Goal: Information Seeking & Learning: Learn about a topic

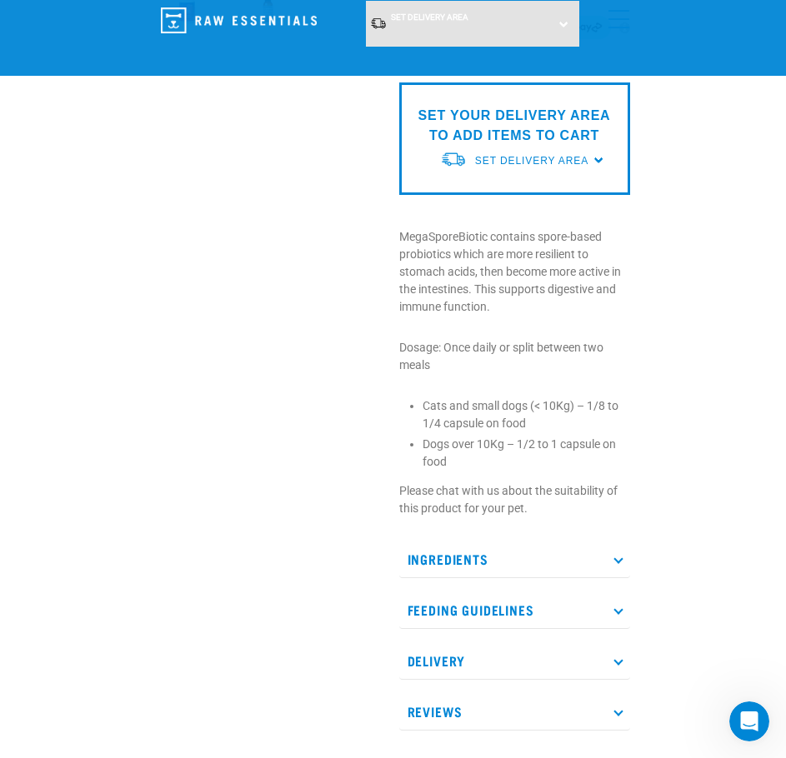
scroll to position [444, 0]
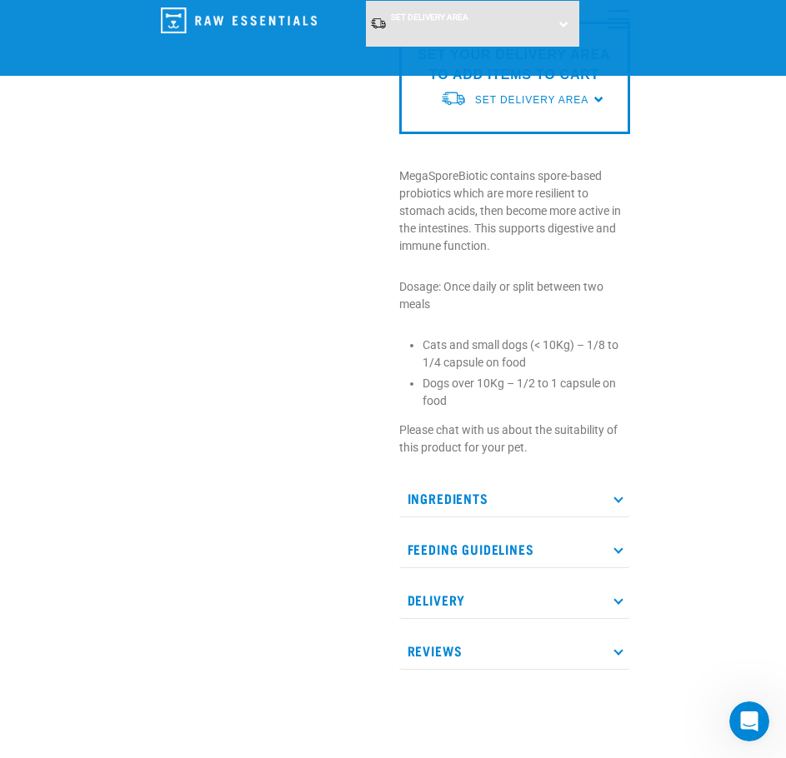
click at [618, 497] on icon at bounding box center [617, 497] width 9 height 9
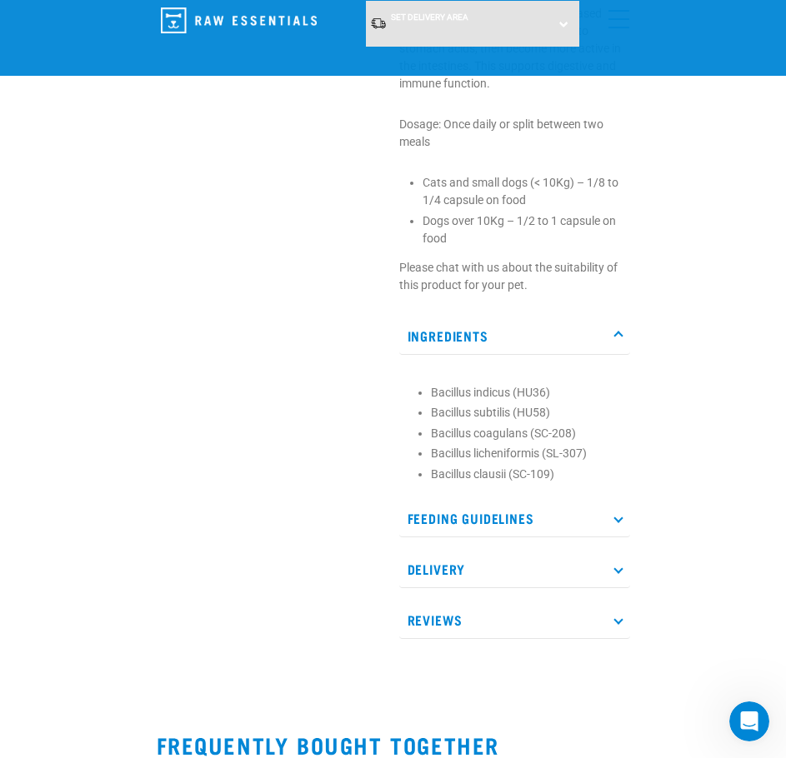
scroll to position [667, 0]
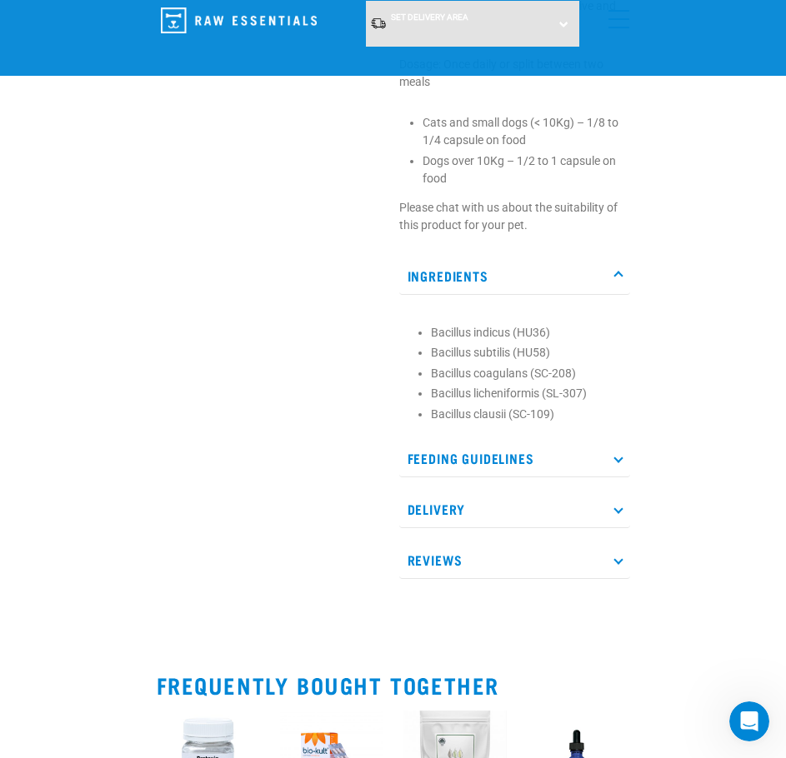
click at [611, 455] on p "Feeding Guidelines" at bounding box center [514, 459] width 231 height 38
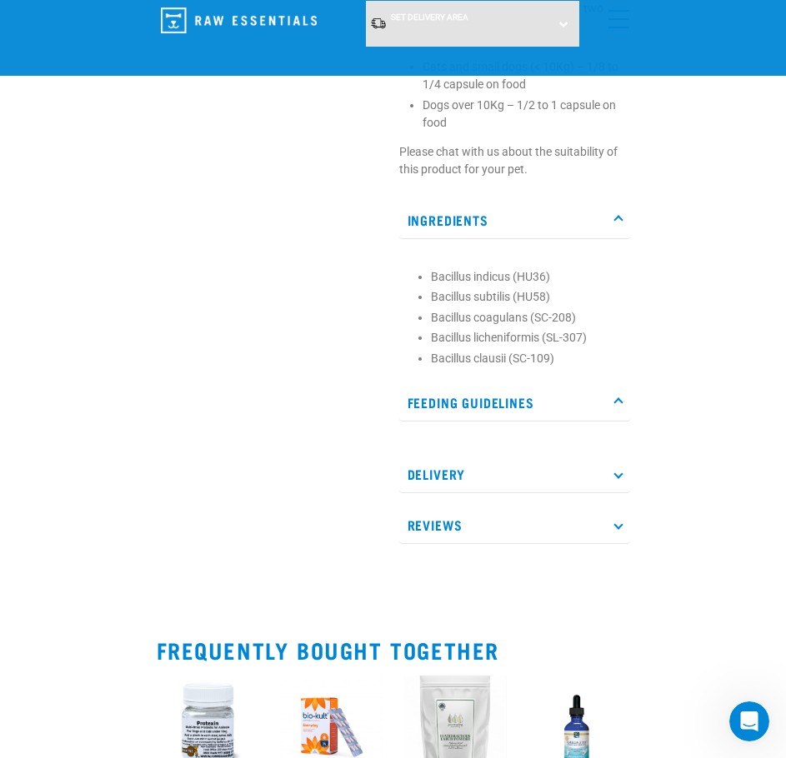
scroll to position [889, 0]
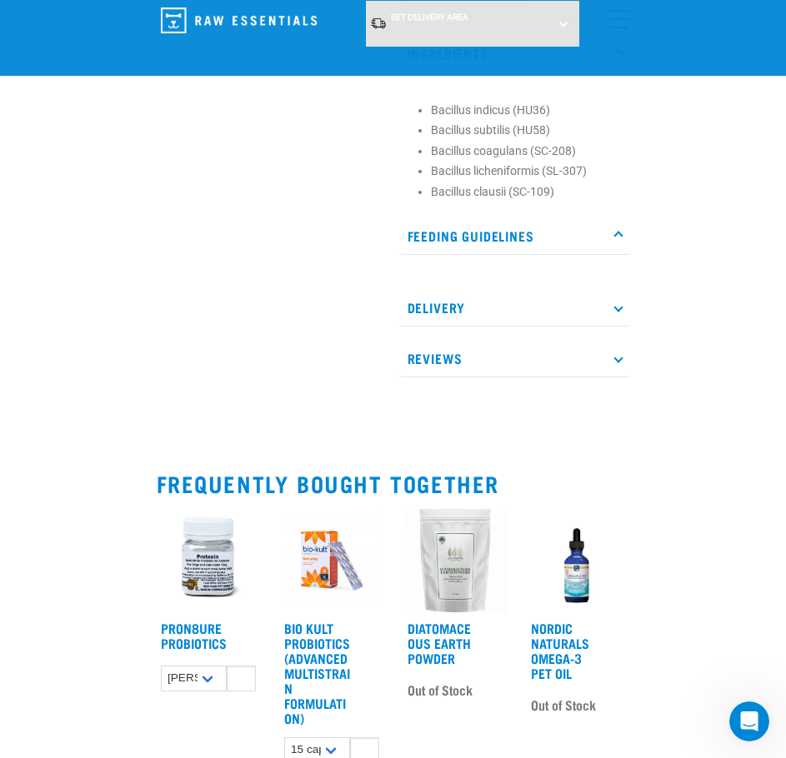
click at [618, 307] on icon at bounding box center [617, 307] width 9 height 9
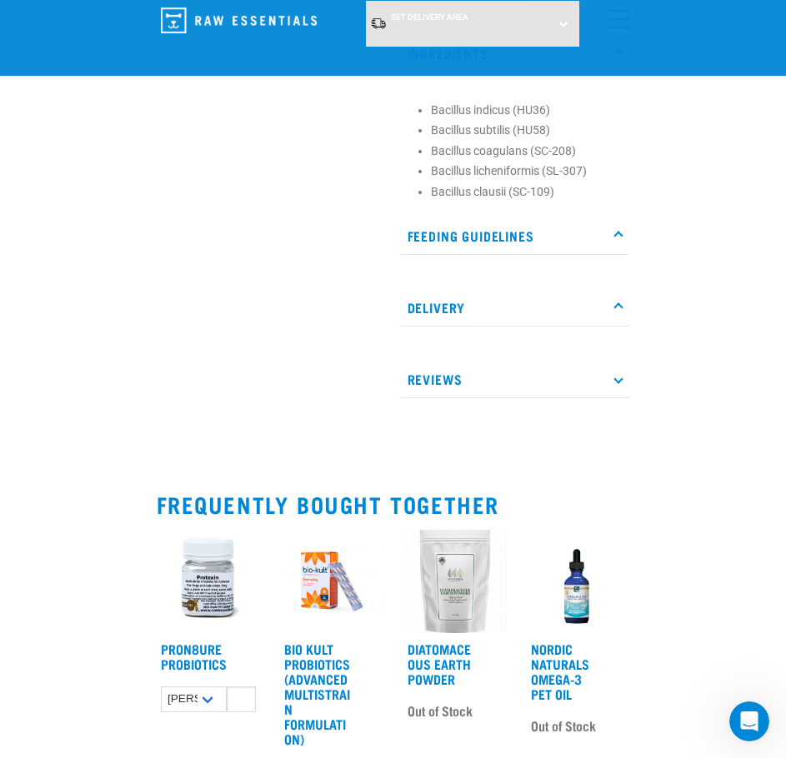
click at [612, 380] on p "Reviews" at bounding box center [514, 380] width 231 height 38
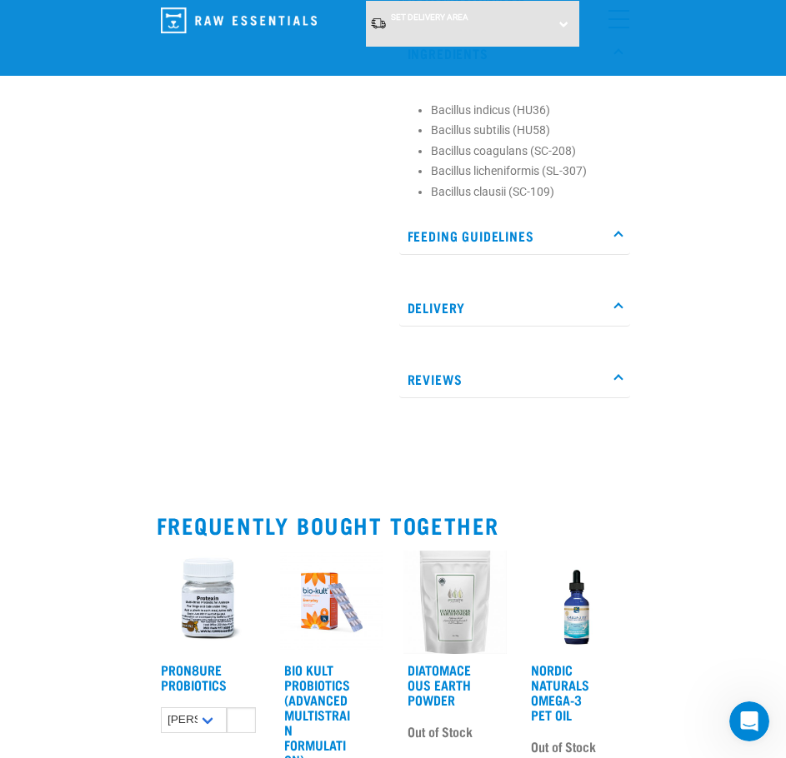
drag, startPoint x: 614, startPoint y: 229, endPoint x: 600, endPoint y: 245, distance: 21.2
click at [613, 231] on p "Feeding Guidelines" at bounding box center [514, 237] width 231 height 38
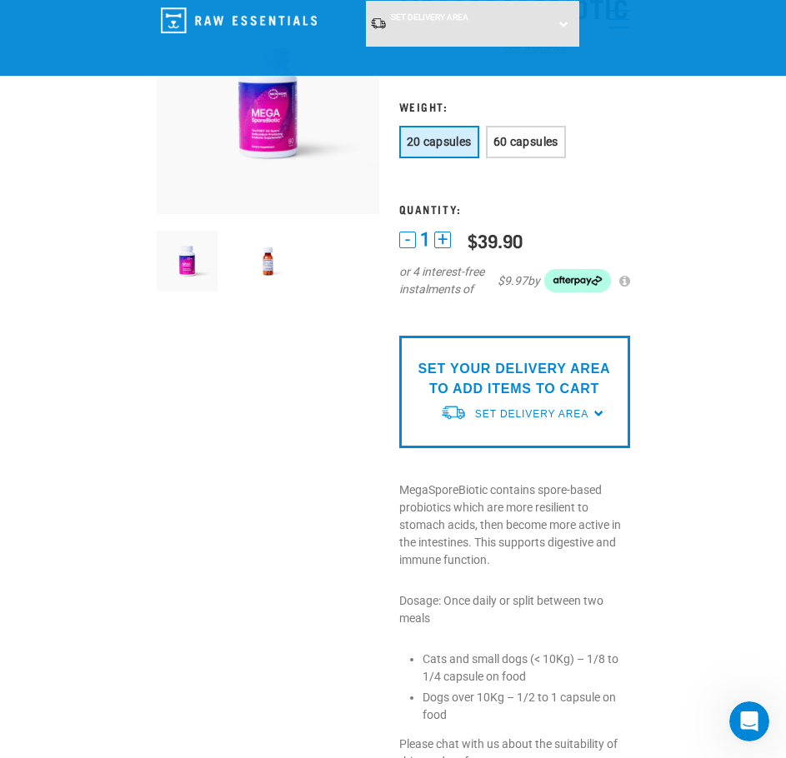
scroll to position [111, 0]
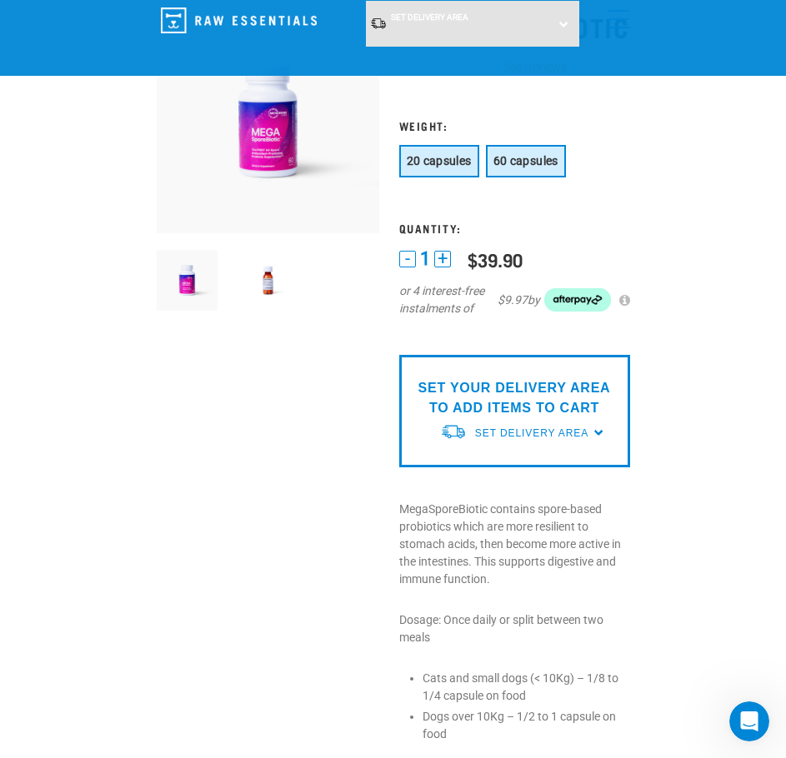
click at [528, 165] on span "60 capsules" at bounding box center [525, 160] width 65 height 13
click at [417, 158] on span "20 capsules" at bounding box center [439, 160] width 65 height 13
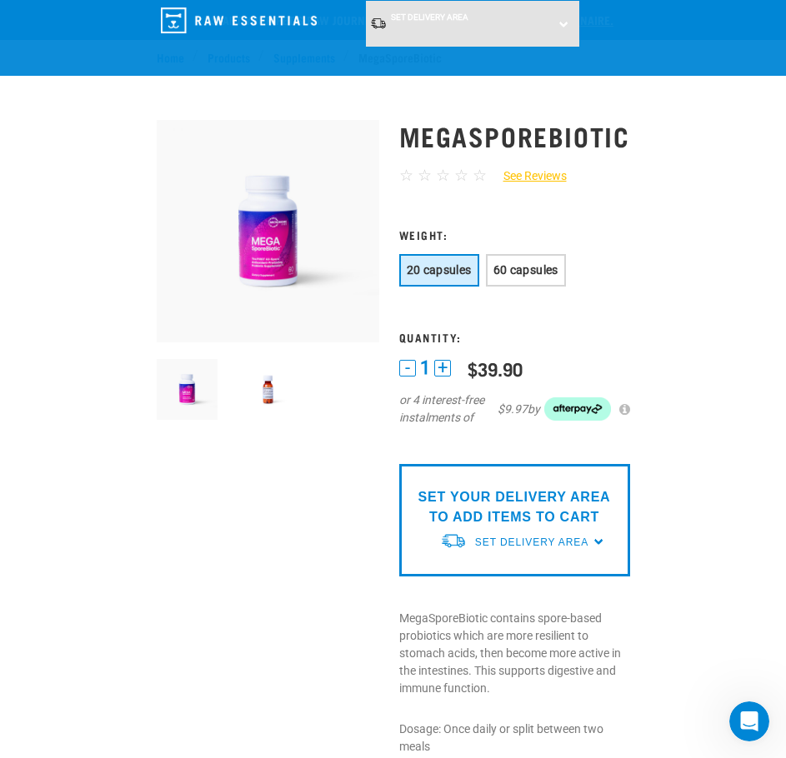
scroll to position [0, 0]
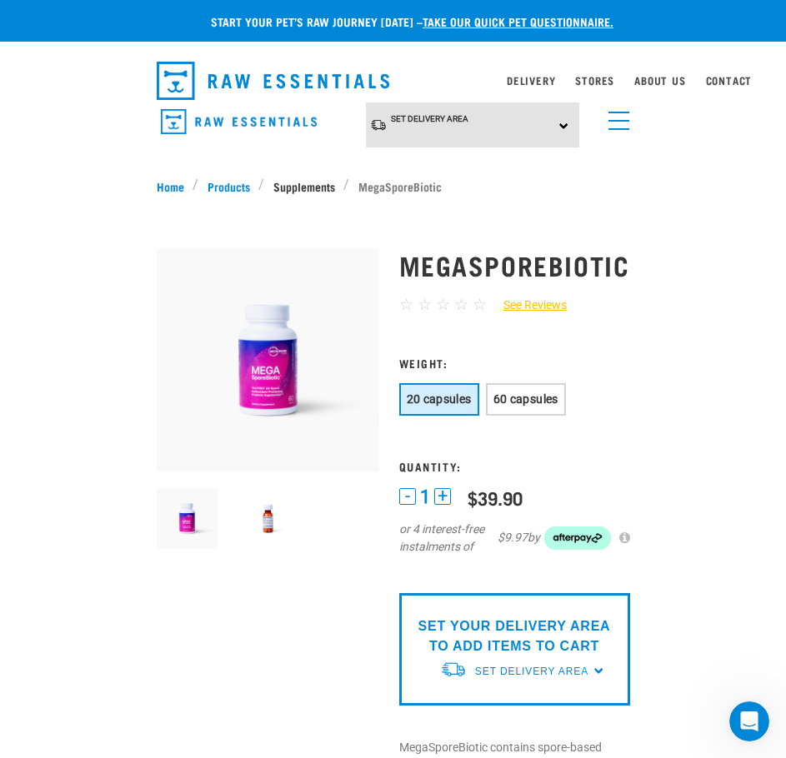
click at [277, 185] on link "Supplements" at bounding box center [303, 187] width 79 height 18
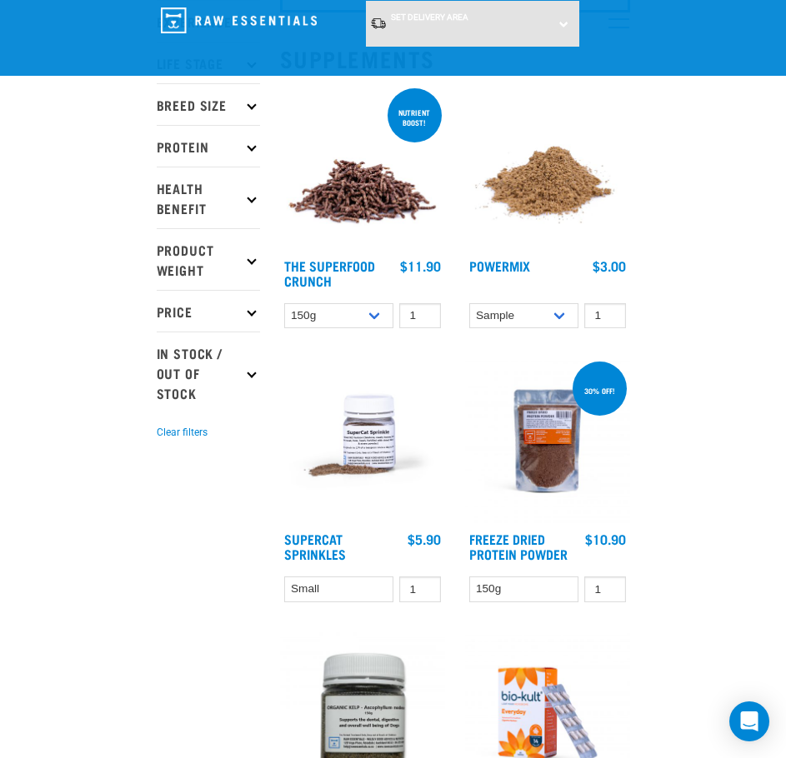
scroll to position [223, 0]
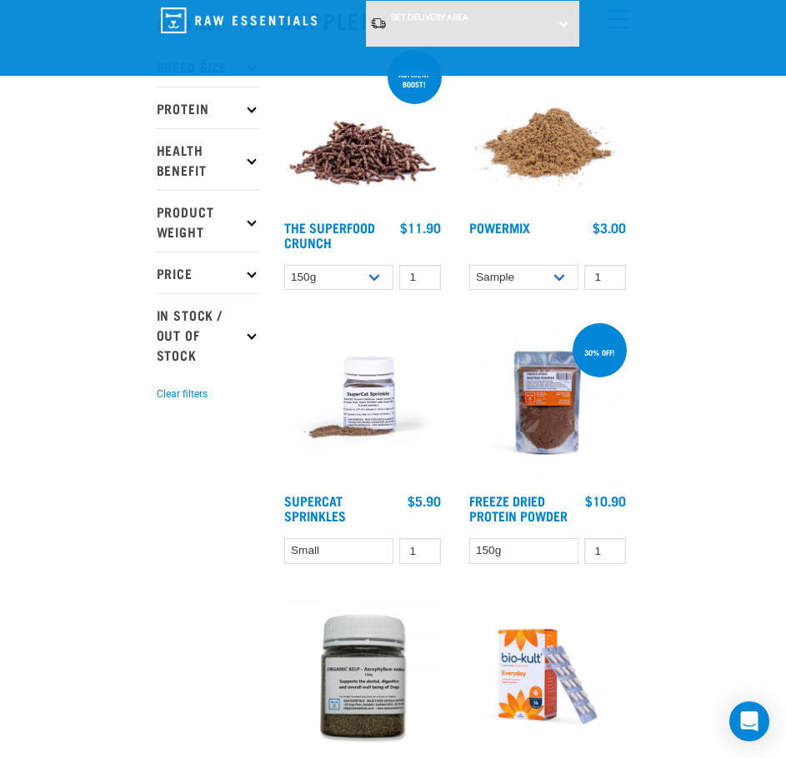
click at [242, 104] on p "Protein" at bounding box center [208, 108] width 103 height 42
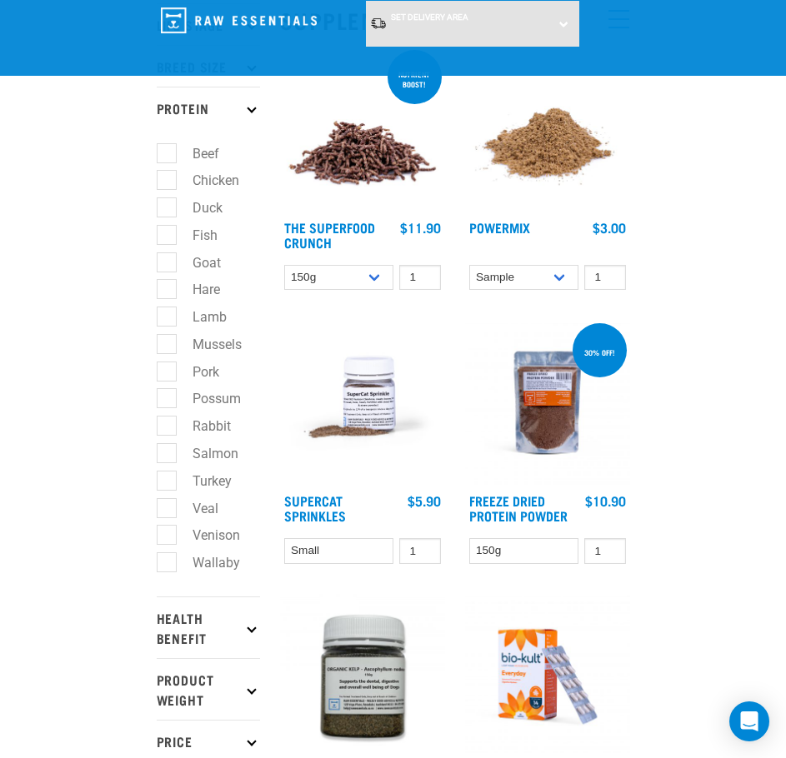
click at [249, 92] on p "Protein" at bounding box center [208, 108] width 103 height 42
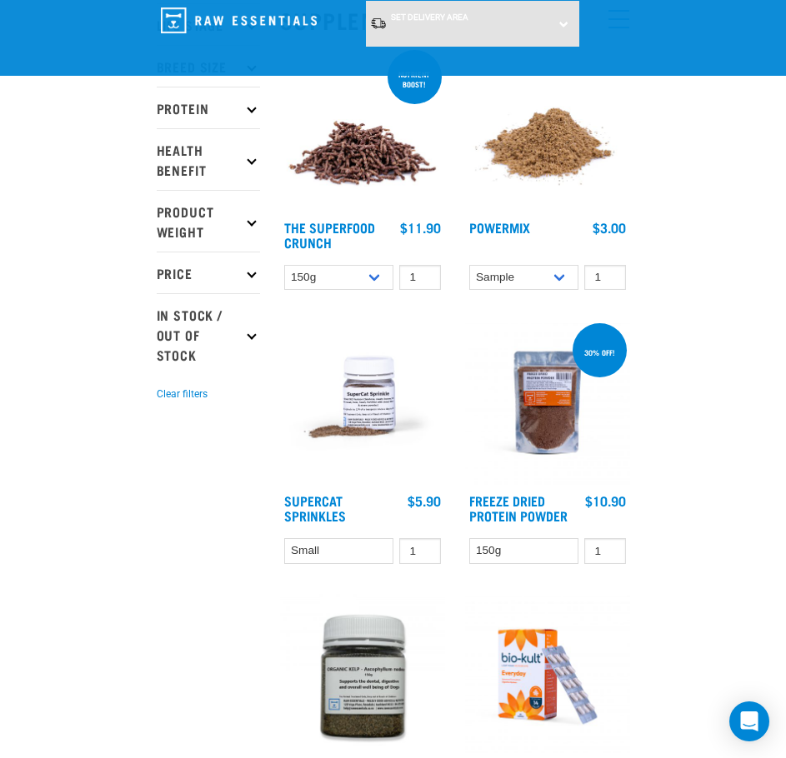
click at [245, 164] on p "Health Benefit" at bounding box center [208, 159] width 103 height 62
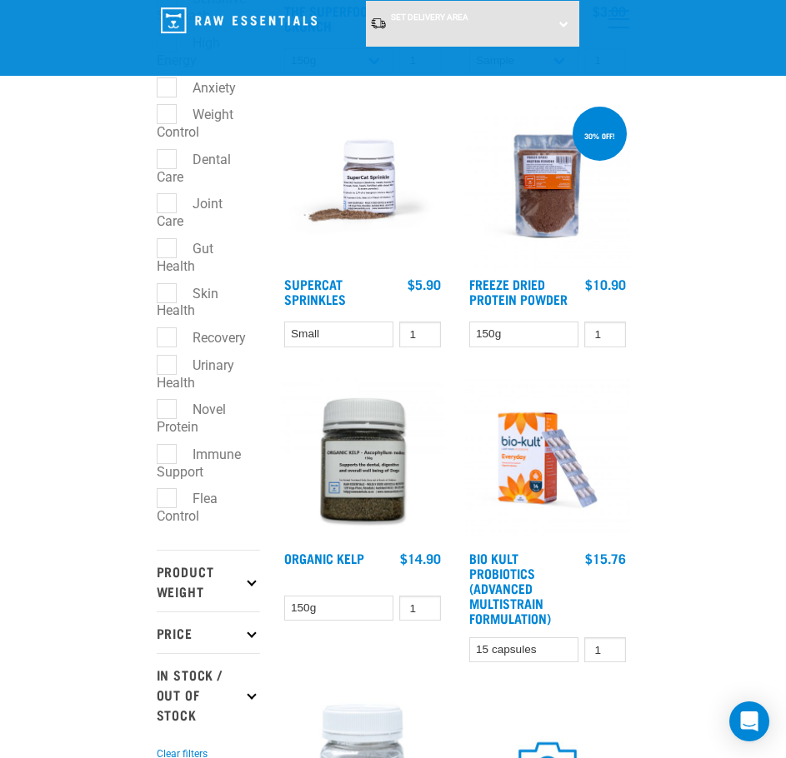
scroll to position [444, 0]
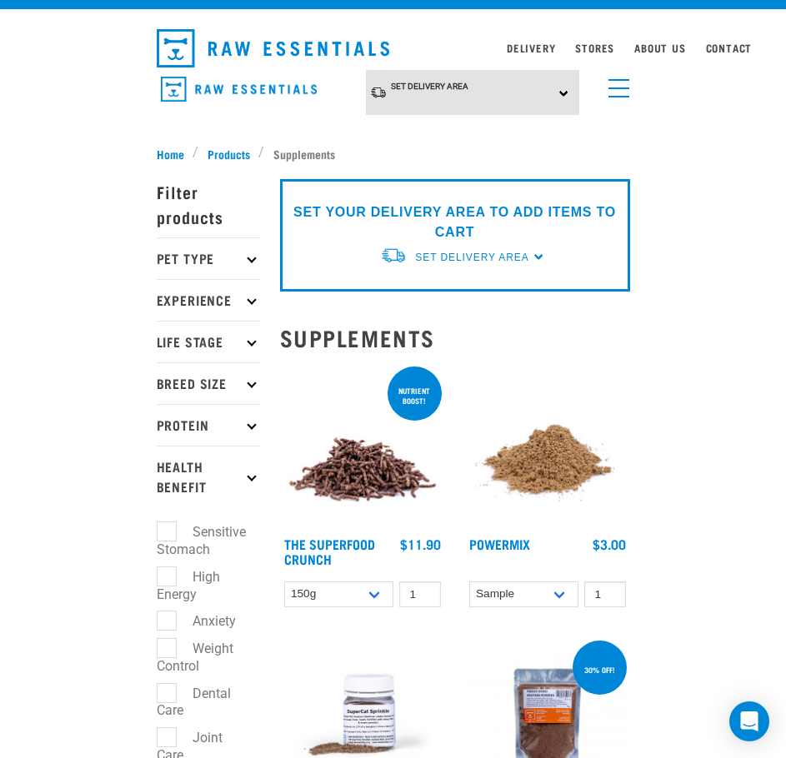
scroll to position [0, 0]
